Goal: Find specific page/section: Find specific page/section

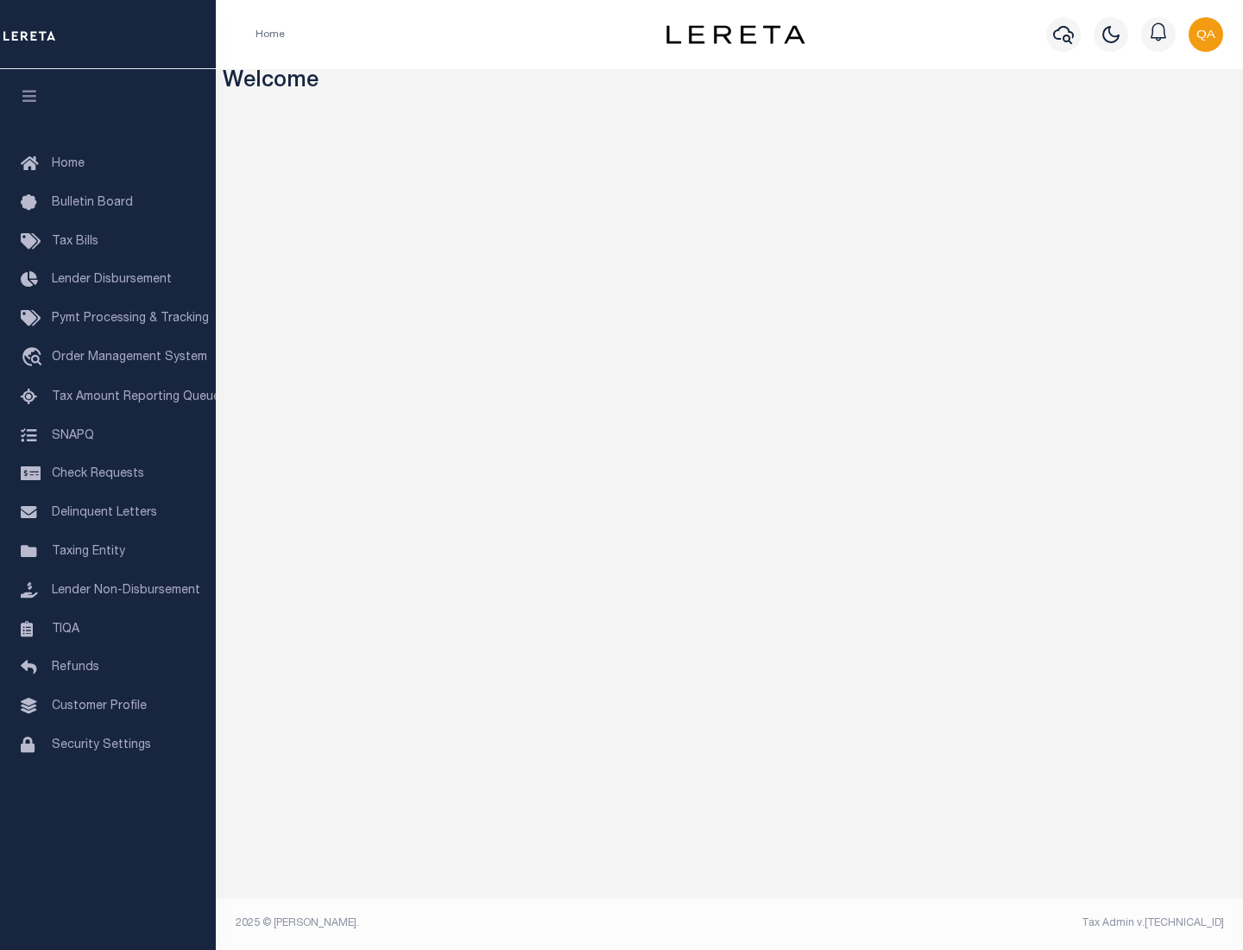
click at [108, 628] on link "TIQA" at bounding box center [108, 629] width 216 height 39
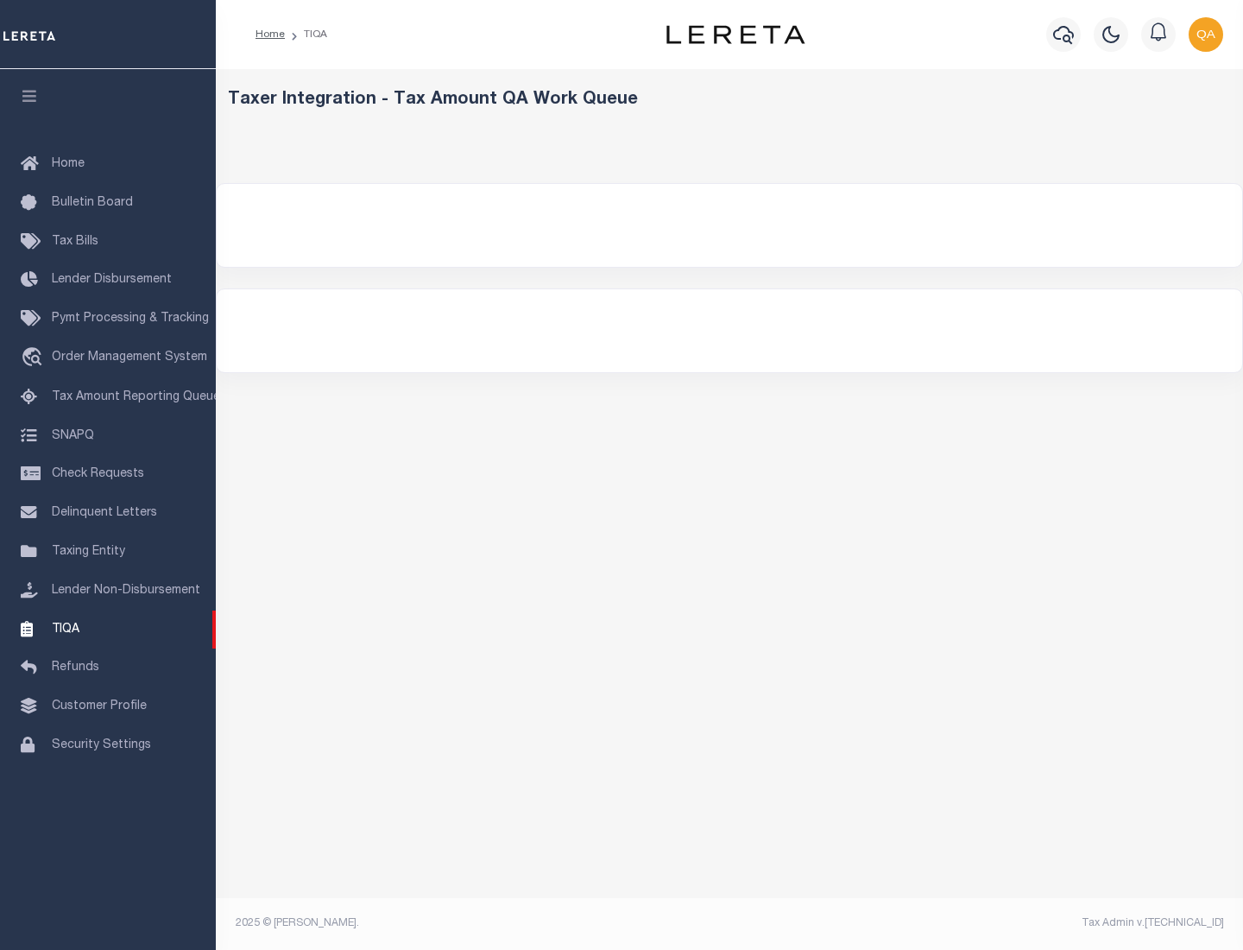
select select "200"
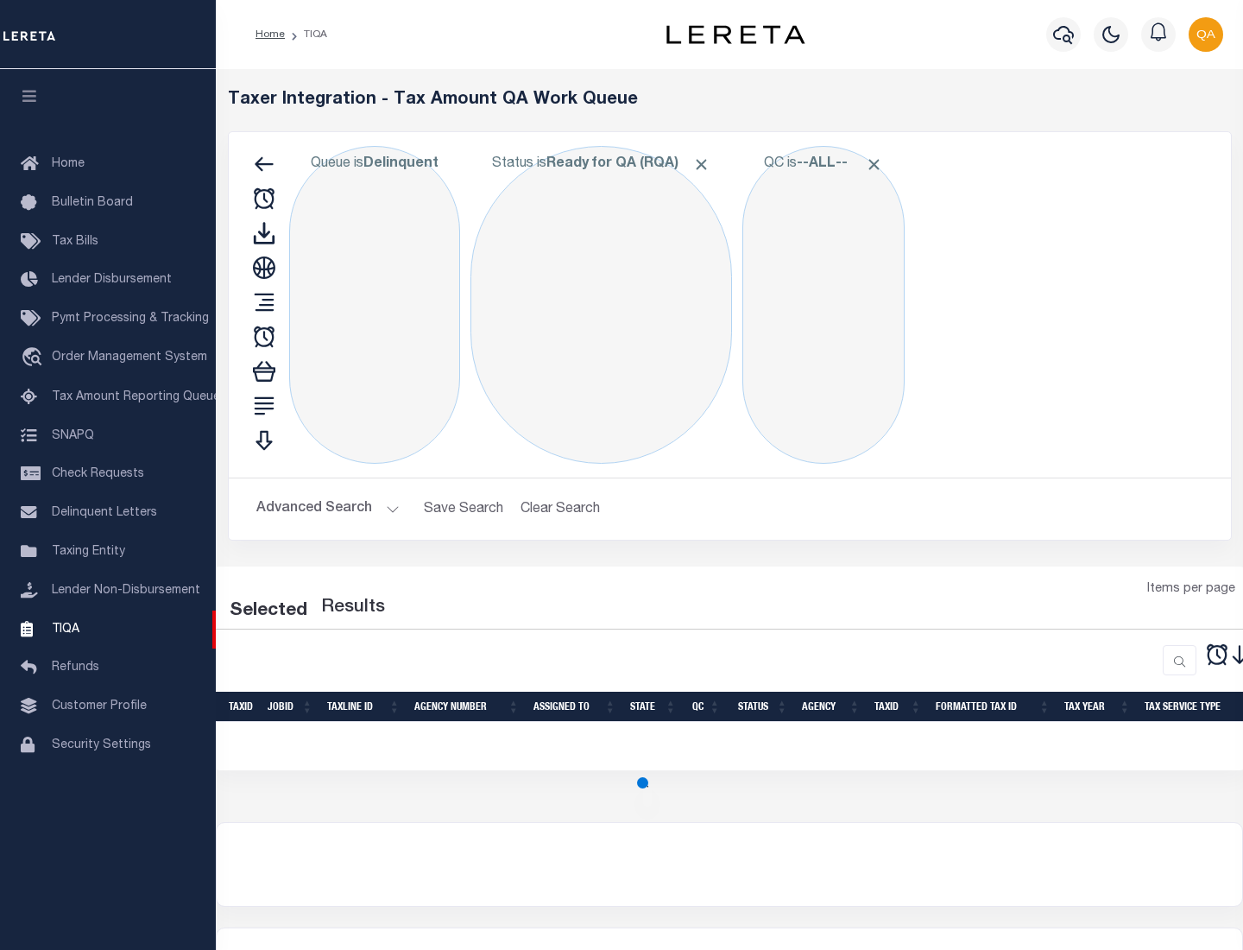
select select "200"
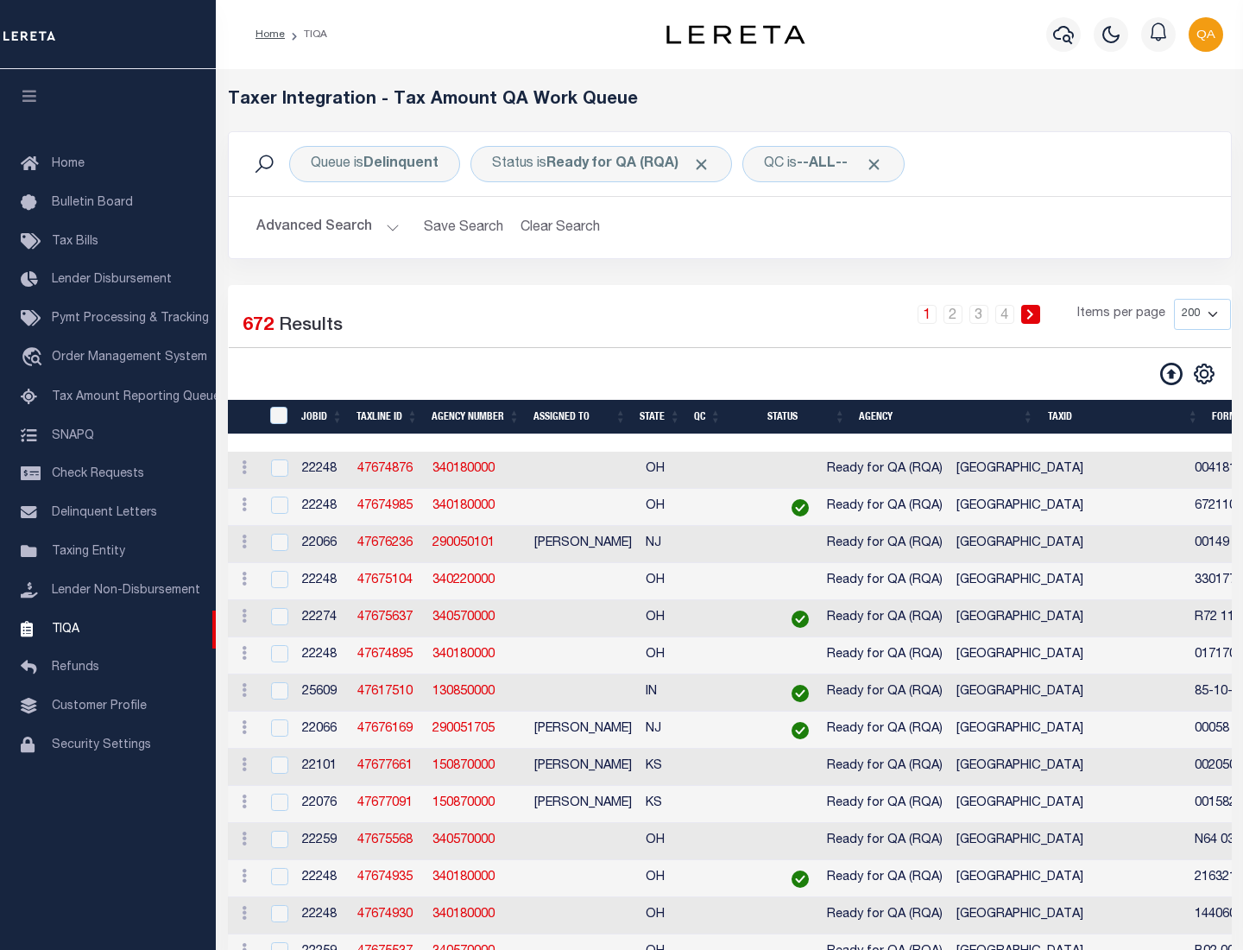
click at [707, 164] on span "Click to Remove" at bounding box center [701, 164] width 18 height 18
